Goal: Information Seeking & Learning: Find specific fact

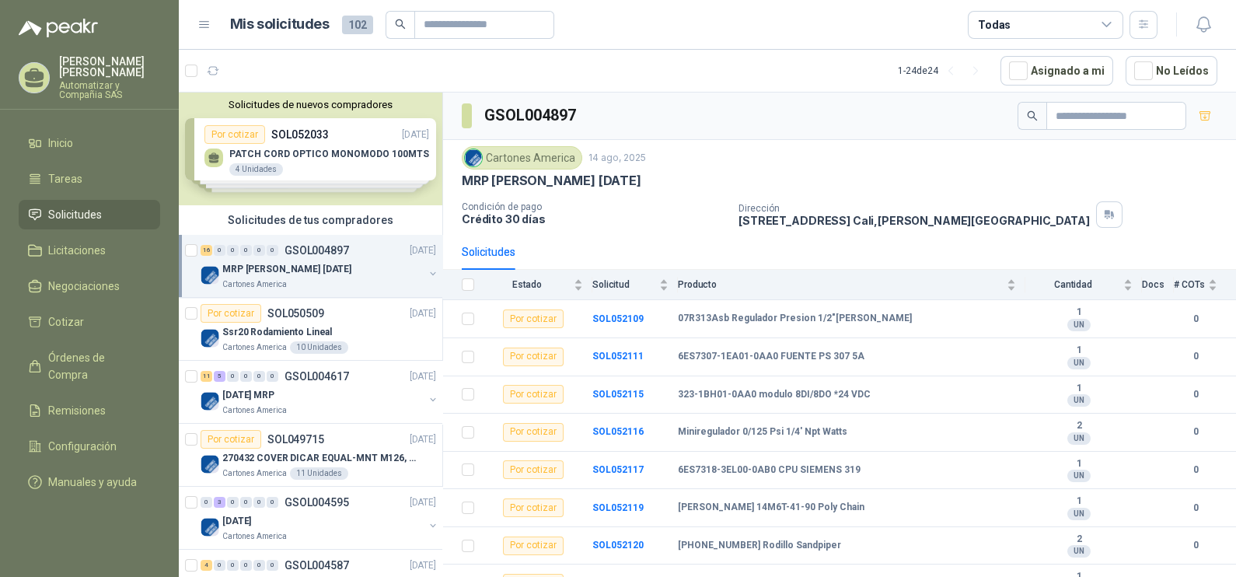
scroll to position [128, 0]
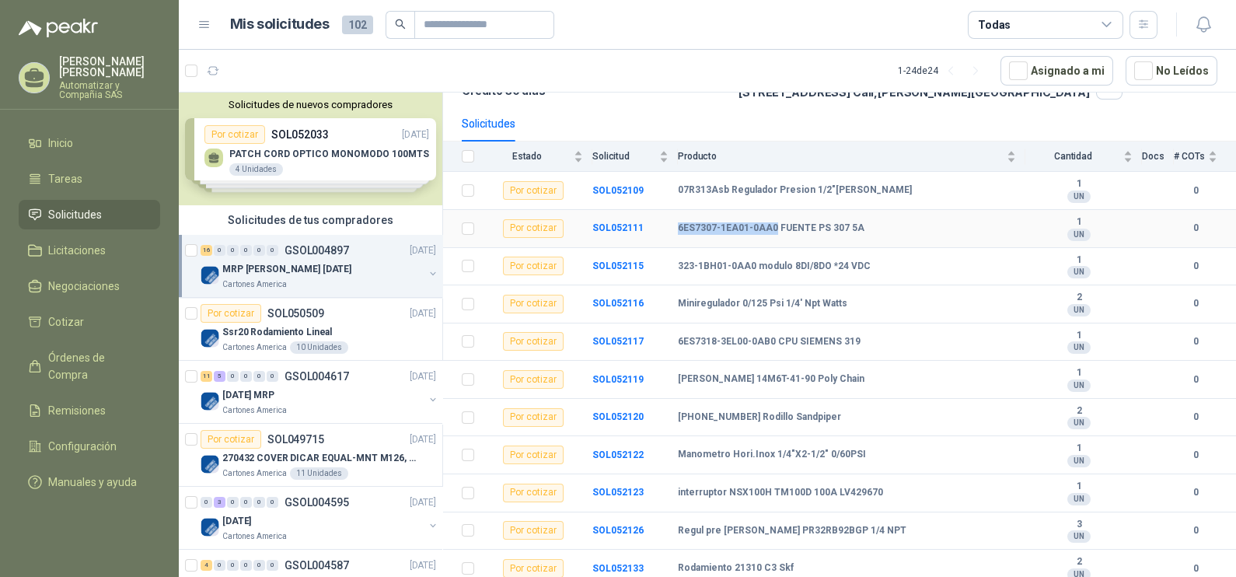
drag, startPoint x: 678, startPoint y: 229, endPoint x: 774, endPoint y: 229, distance: 96.4
click at [774, 229] on b "6ES7307-1EA01-0AA0 FUENTE PS 307 5A" at bounding box center [771, 228] width 187 height 12
drag, startPoint x: 774, startPoint y: 229, endPoint x: 766, endPoint y: 227, distance: 8.9
copy b "6ES7307-1EA01-0AA0"
drag, startPoint x: 679, startPoint y: 264, endPoint x: 750, endPoint y: 265, distance: 71.5
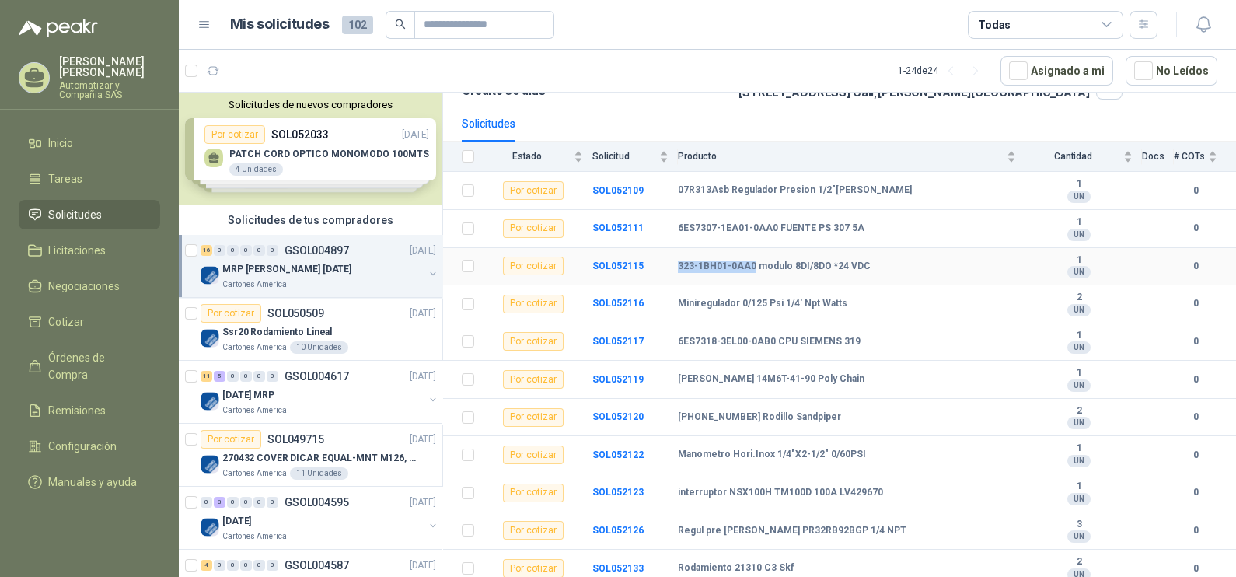
click at [750, 265] on b "323-1BH01-0AA0 modulo 8DI/8DO *24 VDC" at bounding box center [774, 266] width 193 height 12
copy b "323-1BH01-0AA0"
drag, startPoint x: 679, startPoint y: 343, endPoint x: 770, endPoint y: 342, distance: 91.0
click at [770, 342] on b "6ES7318-3EL00-0AB0 CPU SIEMENS 319" at bounding box center [769, 342] width 183 height 12
copy b "6ES7318-3EL00-0AB0"
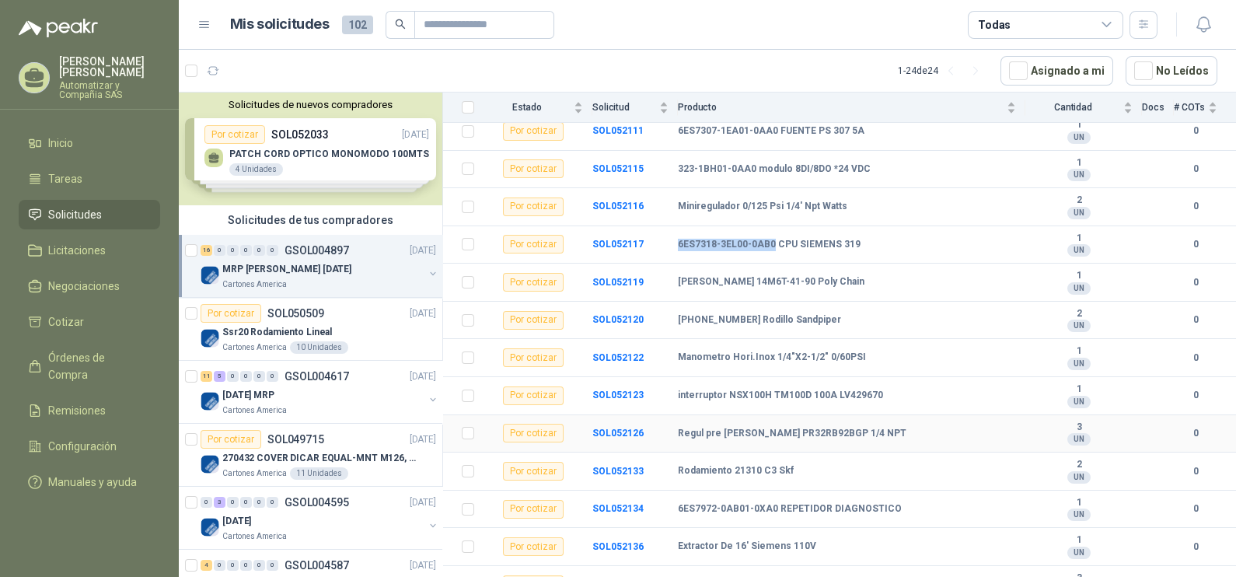
scroll to position [322, 0]
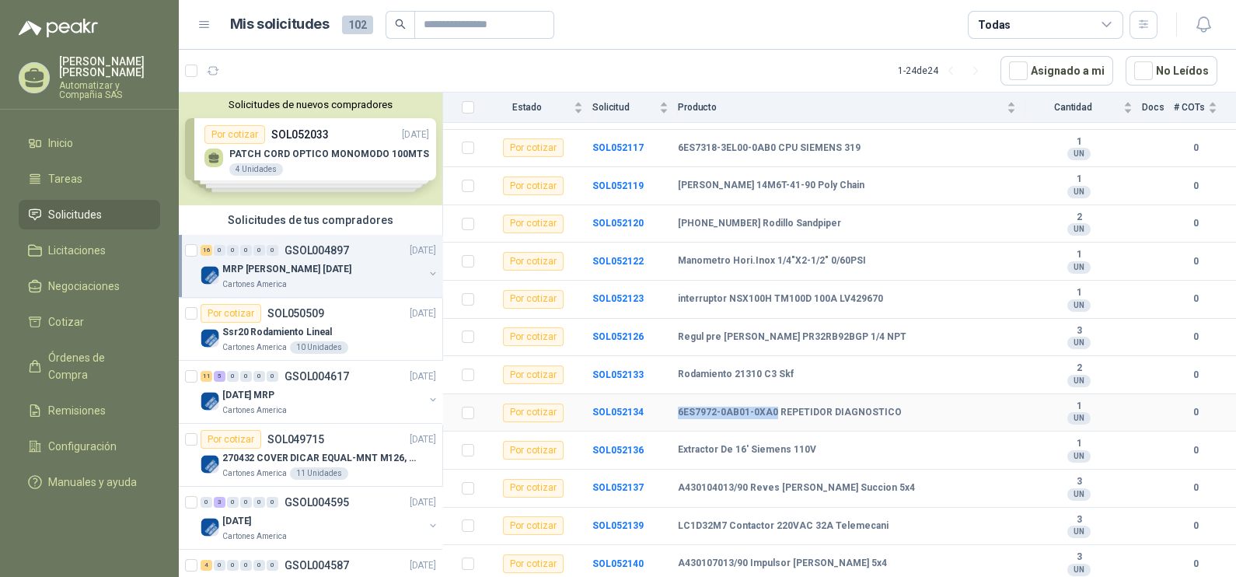
drag, startPoint x: 678, startPoint y: 411, endPoint x: 773, endPoint y: 411, distance: 94.9
click at [773, 411] on b "6ES7972-0AB01-0XA0 REPETIDOR DIAGNOSTICO" at bounding box center [790, 413] width 224 height 12
copy b "6ES7972-0AB01-0XA0"
drag, startPoint x: 677, startPoint y: 299, endPoint x: 876, endPoint y: 296, distance: 198.3
click at [876, 296] on div "interruptor NSX100H TM100D 100A LV429670" at bounding box center [847, 299] width 338 height 12
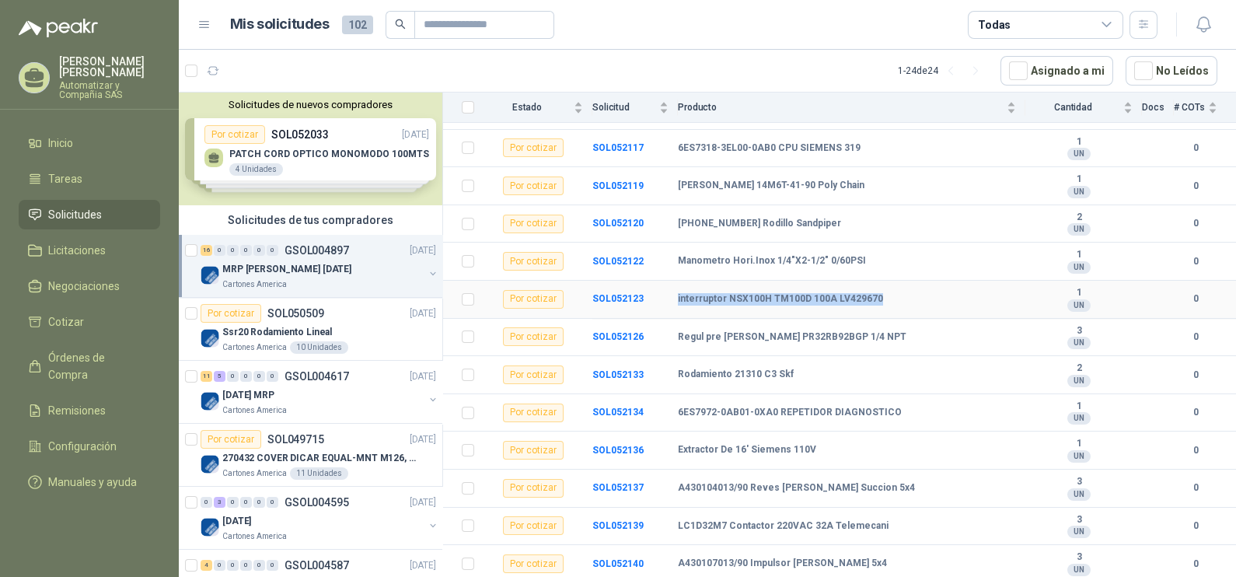
drag, startPoint x: 876, startPoint y: 296, endPoint x: 862, endPoint y: 294, distance: 14.2
copy b "interruptor NSX100H TM100D 100A LV429670"
drag, startPoint x: 677, startPoint y: 452, endPoint x: 805, endPoint y: 451, distance: 127.5
click at [805, 451] on b "Extractor De 16' Siemens 110V" at bounding box center [747, 450] width 138 height 12
copy b "Extractor De 16' Siemens 110V"
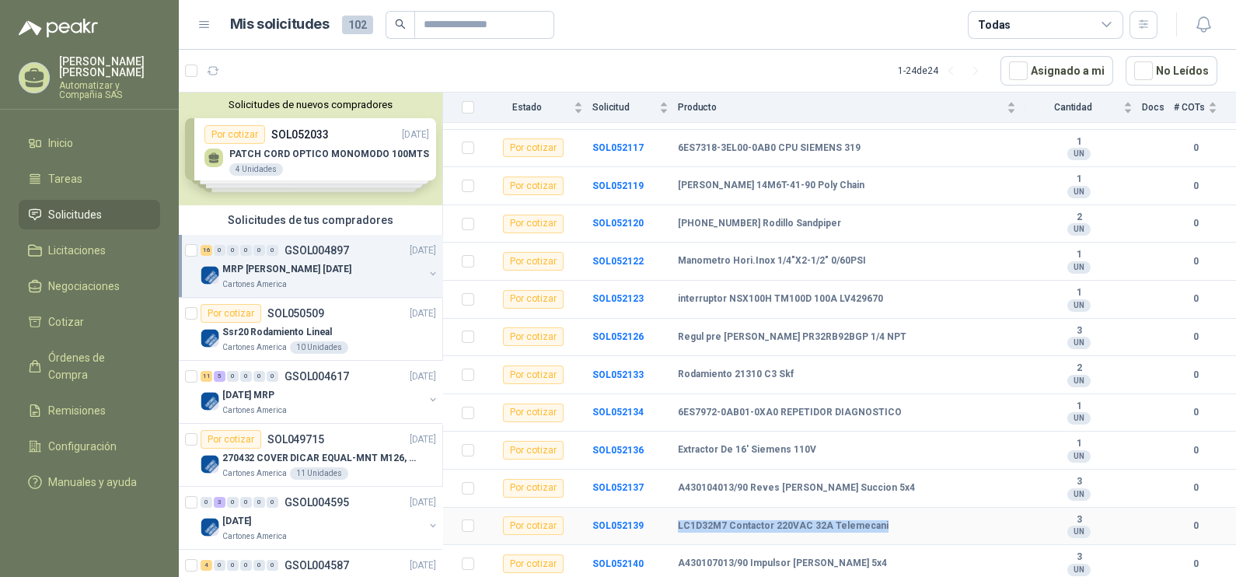
drag, startPoint x: 678, startPoint y: 525, endPoint x: 873, endPoint y: 539, distance: 195.7
click at [873, 539] on td "LC1D32M7 Contactor 220VAC 32A Telemecani" at bounding box center [852, 527] width 348 height 38
drag, startPoint x: 873, startPoint y: 539, endPoint x: 851, endPoint y: 523, distance: 27.2
copy b "LC1D32M7 Contactor 220VAC 32A Telemecani"
drag, startPoint x: 679, startPoint y: 448, endPoint x: 805, endPoint y: 452, distance: 126.0
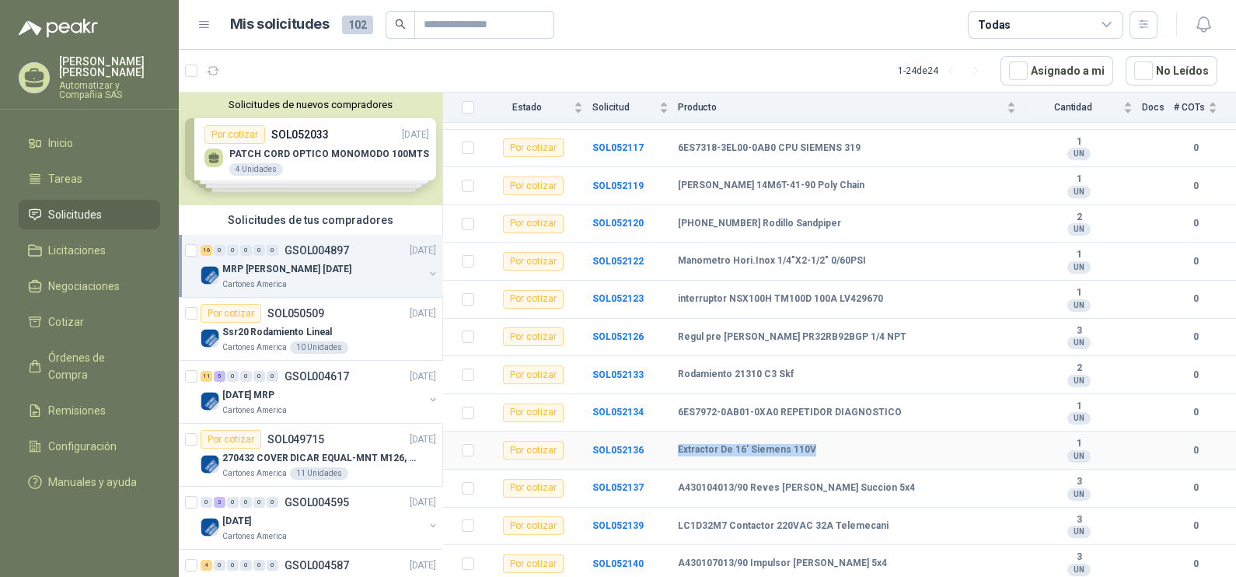
click at [805, 452] on b "Extractor De 16' Siemens 110V" at bounding box center [747, 450] width 138 height 12
copy b "Extractor De 16' Siemens 110V"
